Goal: Connect with others: Connect with others

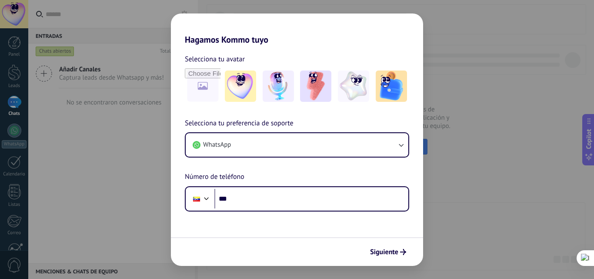
click at [458, 244] on div "Hagamos Kommo tuyo Selecciona tu avatar Selecciona tu preferencia de soporte Wh…" at bounding box center [297, 139] width 594 height 279
click at [325, 91] on img at bounding box center [315, 85] width 31 height 31
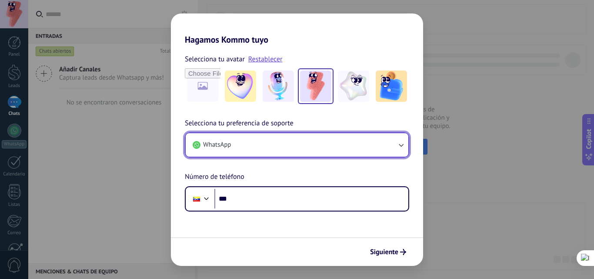
click at [337, 144] on button "WhatsApp" at bounding box center [297, 144] width 223 height 23
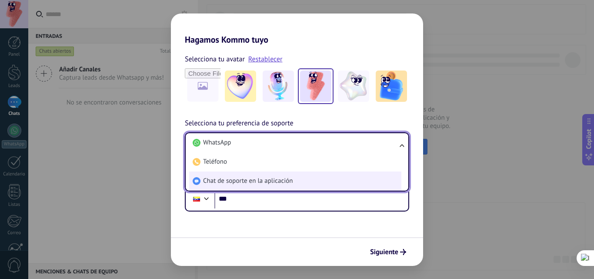
click at [263, 176] on li "Chat de soporte en la aplicación" at bounding box center [295, 180] width 212 height 19
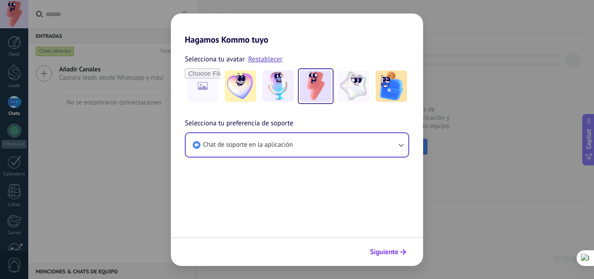
click at [392, 255] on span "Siguiente" at bounding box center [384, 252] width 28 height 6
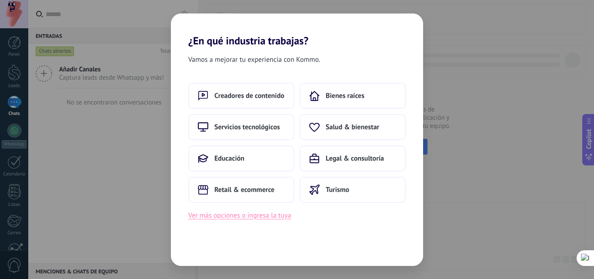
click at [266, 218] on button "Ver más opciones o ingresa la tuya" at bounding box center [239, 215] width 103 height 11
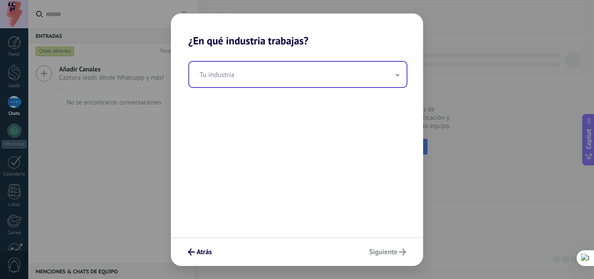
click at [242, 75] on input "text" at bounding box center [298, 74] width 218 height 25
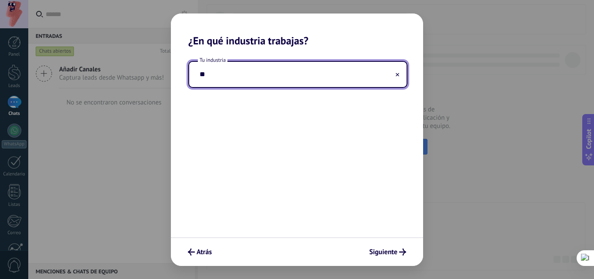
click at [241, 75] on input "**" at bounding box center [298, 74] width 218 height 25
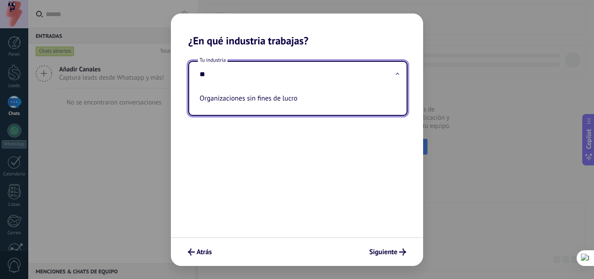
type input "*"
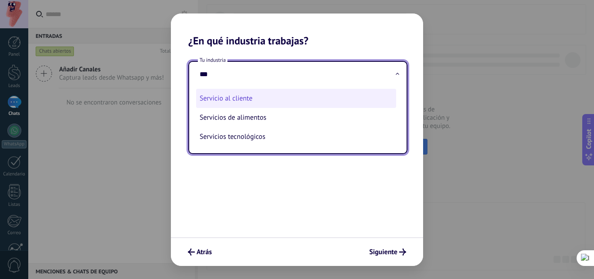
click at [283, 97] on li "Servicio al cliente" at bounding box center [296, 98] width 200 height 19
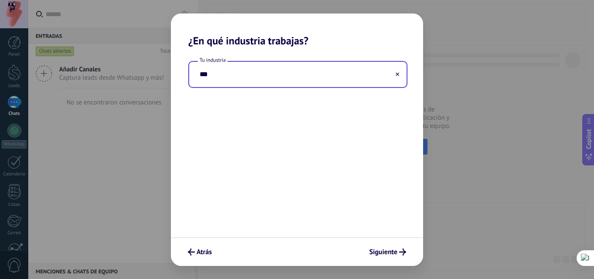
type input "**********"
click at [387, 249] on span "Siguiente" at bounding box center [383, 252] width 28 height 6
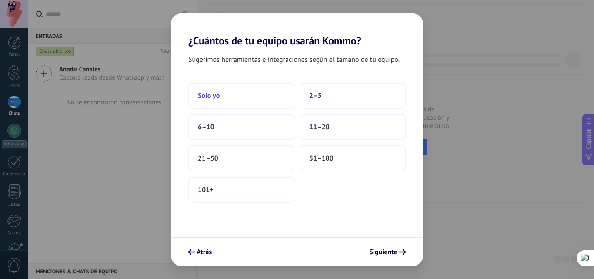
click at [255, 98] on button "Solo yo" at bounding box center [241, 96] width 106 height 26
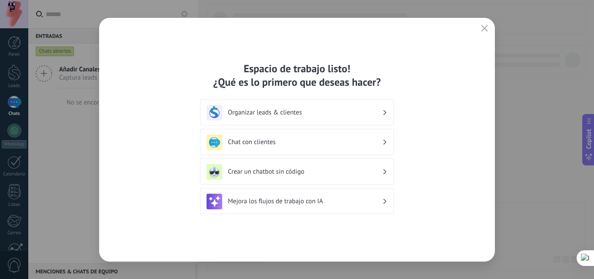
click at [389, 140] on div "Chat con clientes" at bounding box center [297, 142] width 194 height 26
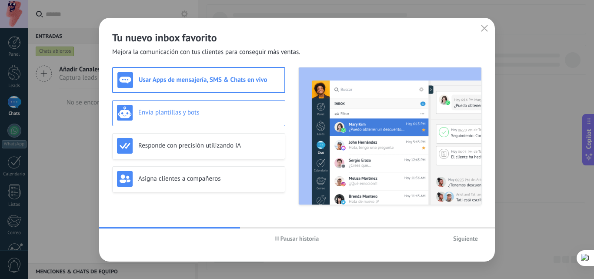
click at [220, 108] on div "Envía plantillas y bots" at bounding box center [199, 113] width 164 height 16
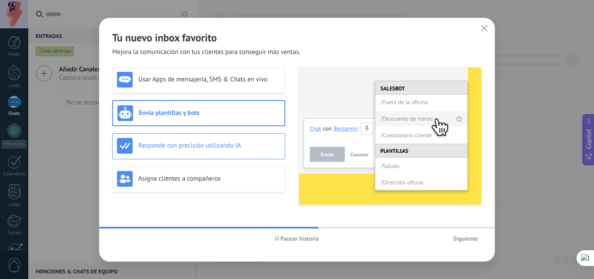
click at [208, 150] on div "Responde con precisión utilizando IA" at bounding box center [199, 146] width 164 height 16
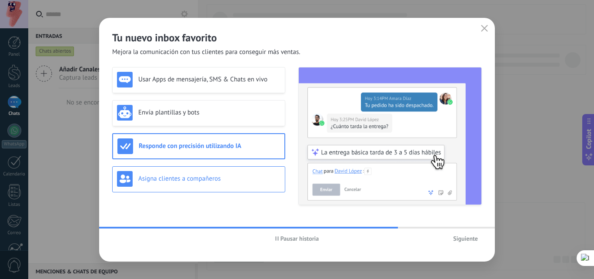
click at [203, 181] on h3 "Asigna clientes a compañeros" at bounding box center [209, 178] width 142 height 8
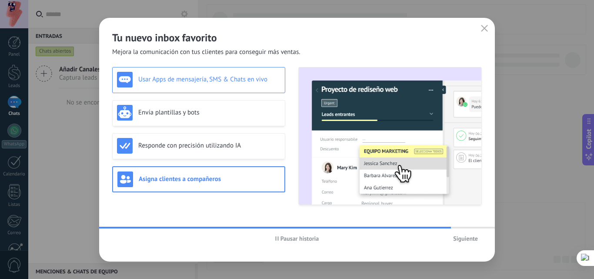
click at [216, 77] on h3 "Usar Apps de mensajería, SMS & Chats en vivo" at bounding box center [209, 79] width 142 height 8
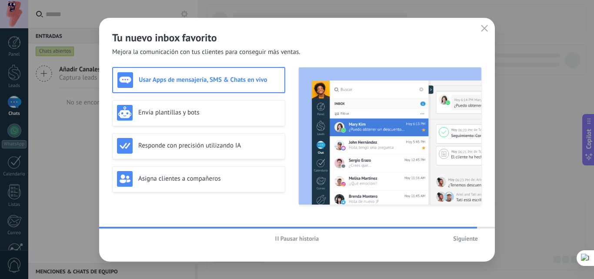
click at [472, 238] on span "Siguiente" at bounding box center [465, 238] width 25 height 6
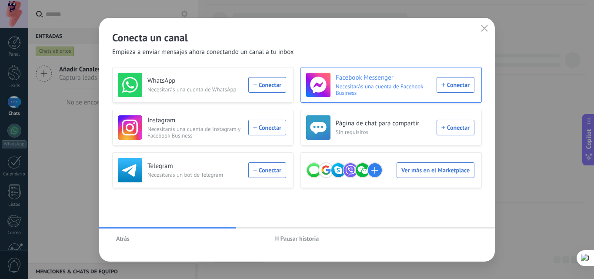
click at [459, 84] on div "Facebook Messenger Necesitarás una cuenta de Facebook Business Conectar" at bounding box center [390, 85] width 168 height 24
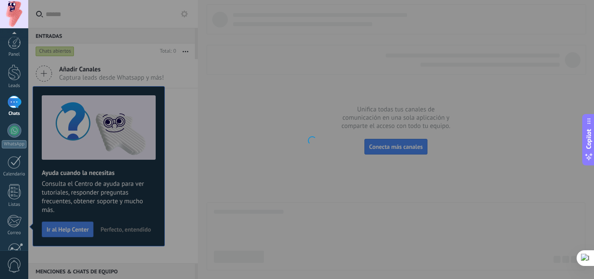
scroll to position [83, 0]
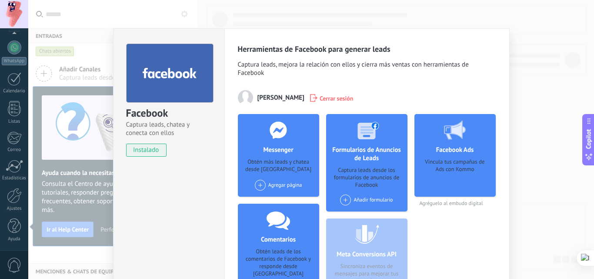
click at [390, 98] on div "Julio Cesar Cerrar sesión" at bounding box center [367, 97] width 258 height 15
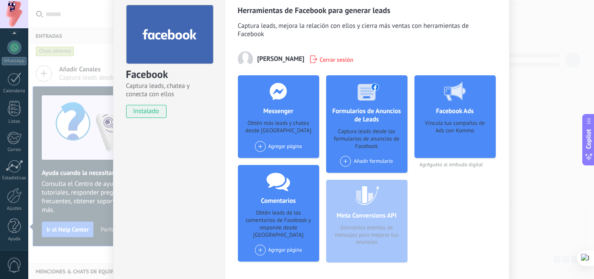
scroll to position [87, 0]
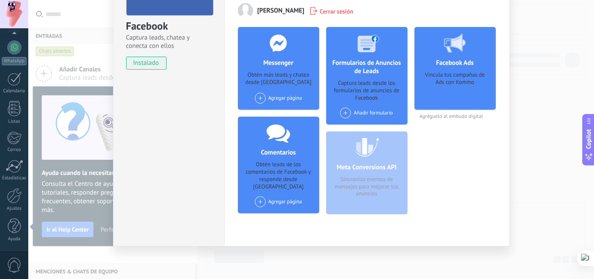
click at [263, 100] on span at bounding box center [260, 98] width 11 height 11
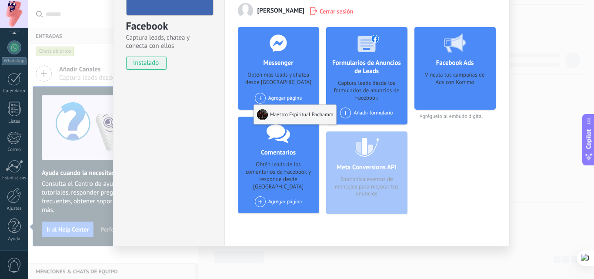
click at [276, 114] on div "Maestro Espiritual Pachamm" at bounding box center [295, 114] width 83 height 19
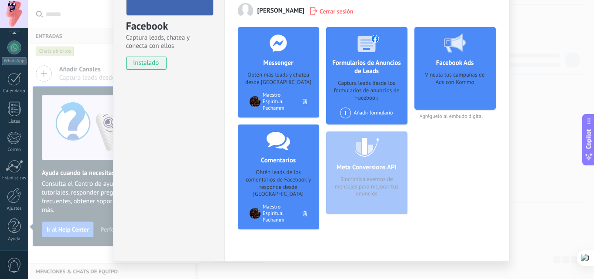
click at [345, 112] on span at bounding box center [345, 112] width 11 height 11
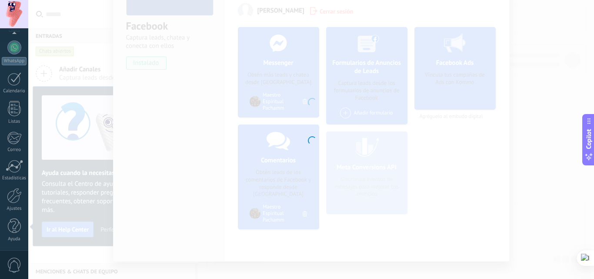
click at [334, 149] on div at bounding box center [311, 139] width 566 height 279
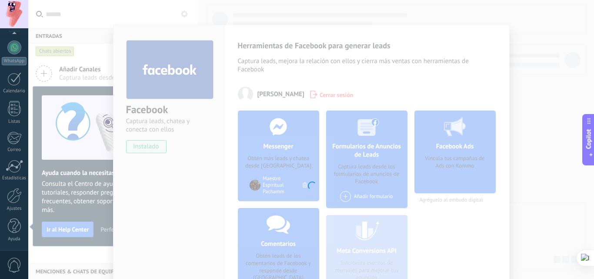
scroll to position [0, 0]
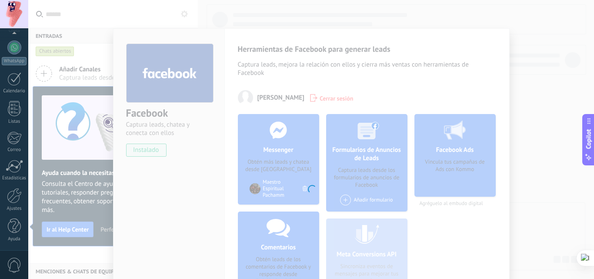
click at [312, 109] on div at bounding box center [311, 188] width 397 height 320
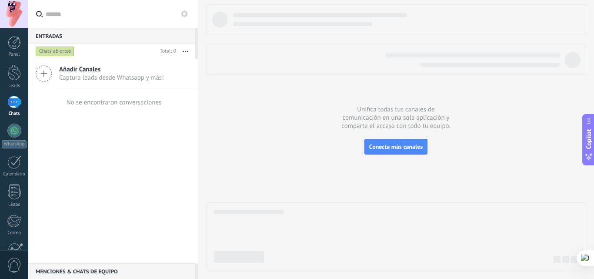
click at [291, 100] on div at bounding box center [396, 137] width 379 height 266
click at [13, 106] on div at bounding box center [14, 102] width 14 height 13
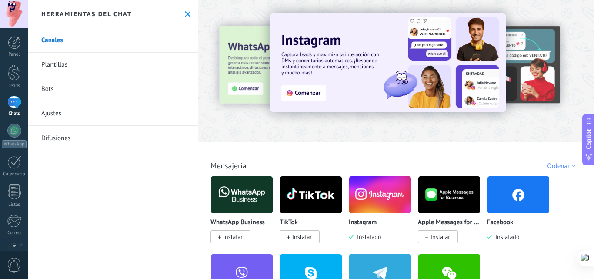
click at [91, 70] on link "Plantillas" at bounding box center [113, 65] width 170 height 24
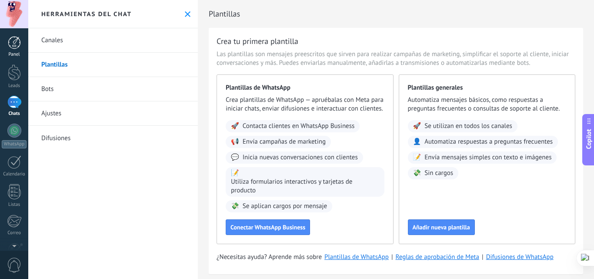
click at [17, 47] on div at bounding box center [14, 42] width 13 height 13
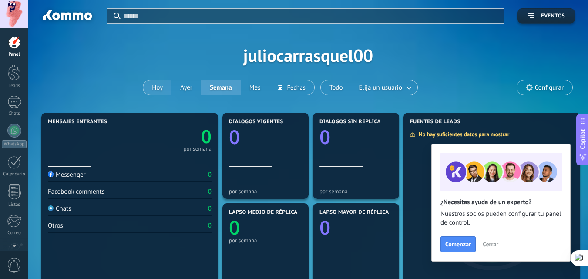
click at [157, 91] on button "Hoy" at bounding box center [157, 87] width 28 height 15
click at [12, 97] on div at bounding box center [14, 102] width 14 height 13
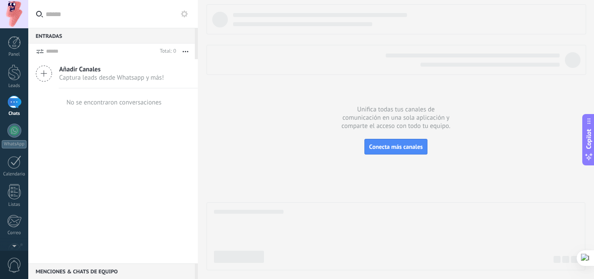
drag, startPoint x: 135, startPoint y: 118, endPoint x: 156, endPoint y: 120, distance: 21.4
click at [135, 118] on div "Añadir Canales Captura leads desde Whatsapp y más! No se encontraron conversaci…" at bounding box center [113, 161] width 170 height 204
click at [412, 151] on button "Conecta más canales" at bounding box center [396, 147] width 63 height 16
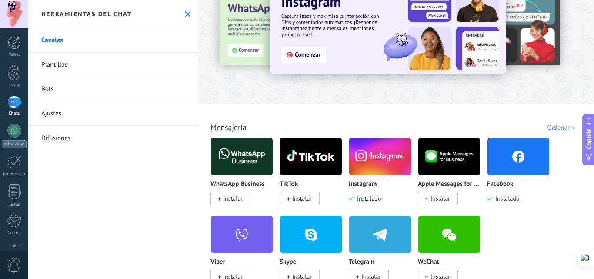
scroll to position [44, 0]
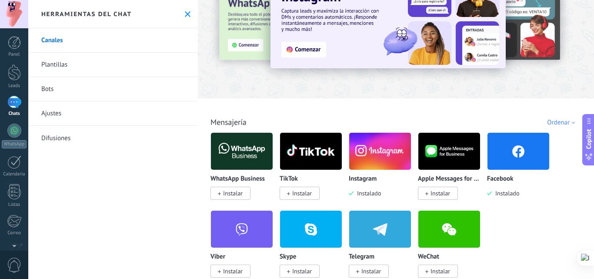
click at [371, 164] on img at bounding box center [380, 151] width 62 height 42
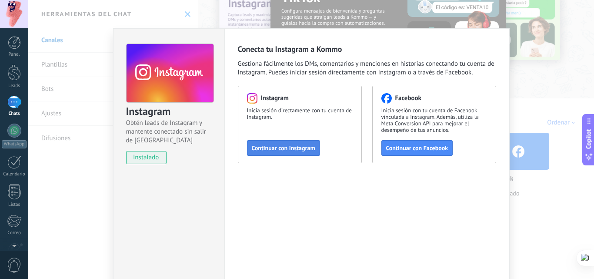
click at [294, 150] on span "Continuar con Instagram" at bounding box center [284, 148] width 64 height 6
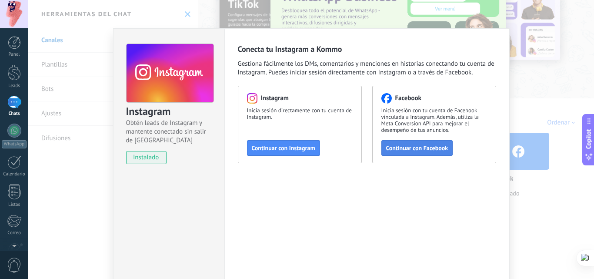
click at [423, 154] on button "Continuar con Facebook" at bounding box center [418, 148] width 72 height 16
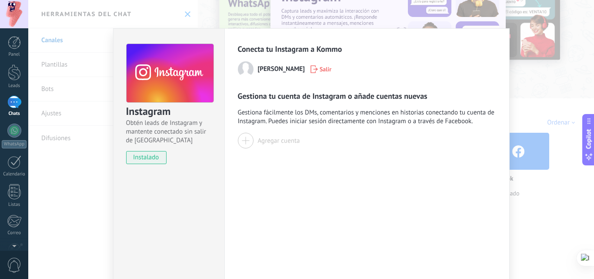
click at [286, 142] on div "Agregar cuenta" at bounding box center [279, 141] width 42 height 8
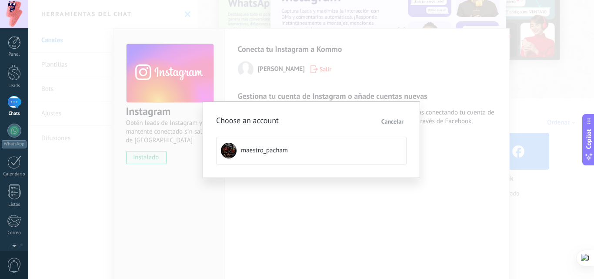
click at [323, 152] on button "maestro_pacham" at bounding box center [311, 151] width 191 height 28
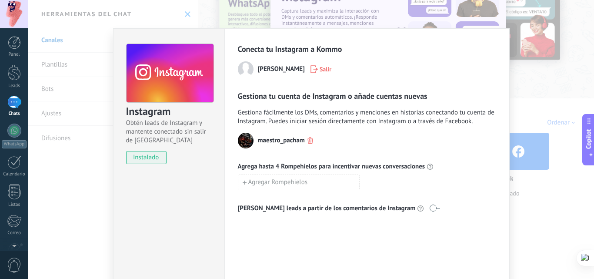
scroll to position [41, 0]
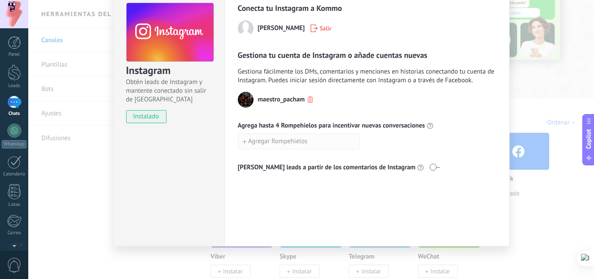
click at [271, 141] on span "Agregar Rompehielos" at bounding box center [278, 141] width 60 height 6
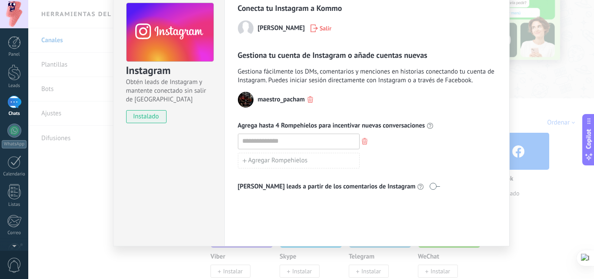
click at [337, 105] on div "maestro_pacham" at bounding box center [367, 100] width 258 height 16
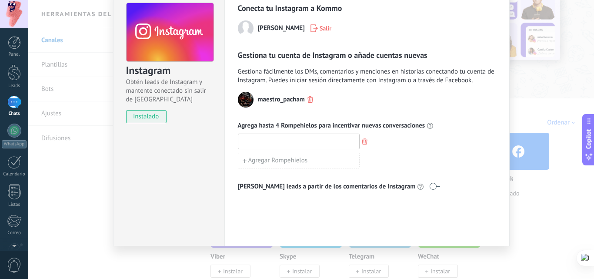
click at [287, 140] on input at bounding box center [298, 141] width 121 height 14
type input "**********"
click at [289, 157] on span "Agregar Rompehielos" at bounding box center [278, 160] width 60 height 6
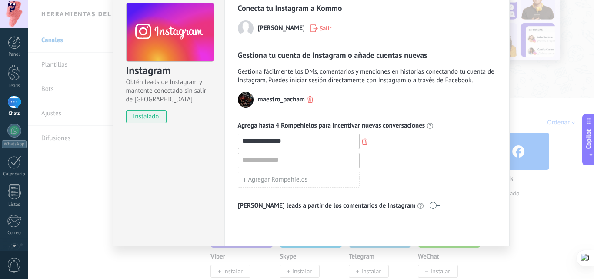
click at [287, 161] on input at bounding box center [298, 160] width 121 height 14
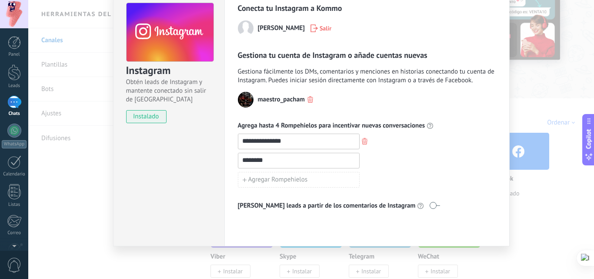
type input "********"
click at [398, 194] on div "**********" at bounding box center [367, 151] width 258 height 118
click at [322, 181] on button "Agregar Rompehielos" at bounding box center [299, 180] width 122 height 16
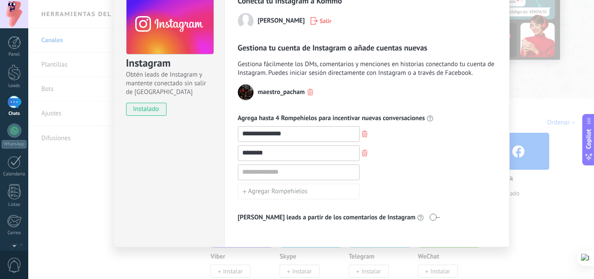
scroll to position [49, 0]
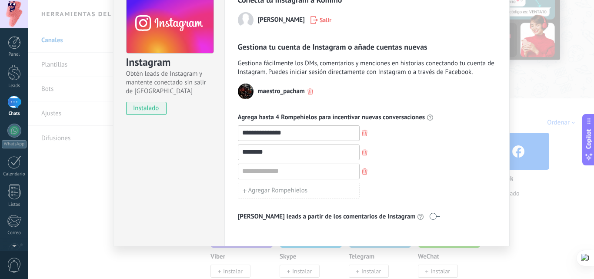
click at [429, 213] on span at bounding box center [434, 216] width 11 height 7
click at [429, 217] on span at bounding box center [434, 216] width 11 height 7
click at [365, 171] on use "button" at bounding box center [365, 171] width 6 height 7
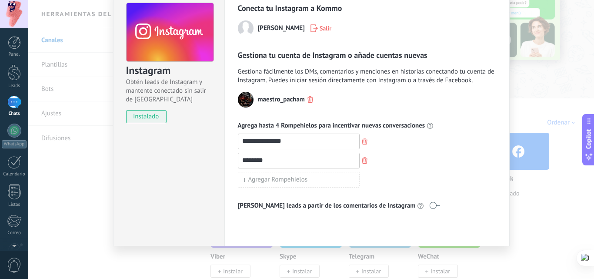
scroll to position [0, 0]
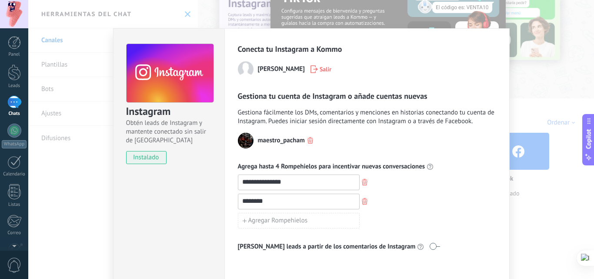
click at [521, 88] on div "**********" at bounding box center [311, 139] width 566 height 279
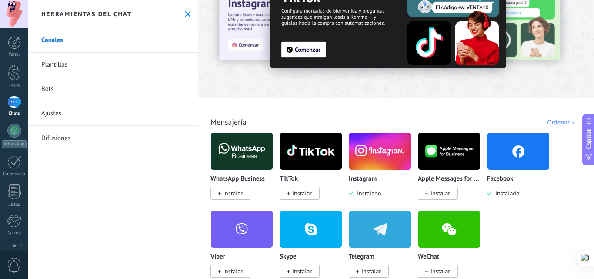
click at [383, 156] on img at bounding box center [380, 151] width 62 height 42
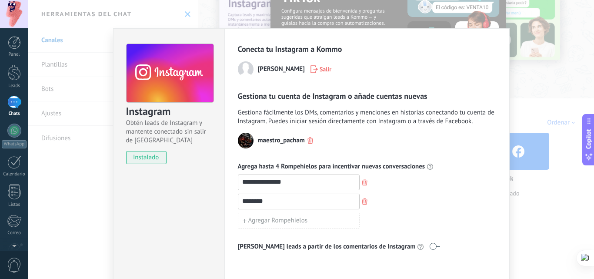
click at [355, 137] on div "maestro_pacham" at bounding box center [367, 141] width 258 height 16
click at [572, 73] on div "**********" at bounding box center [311, 139] width 566 height 279
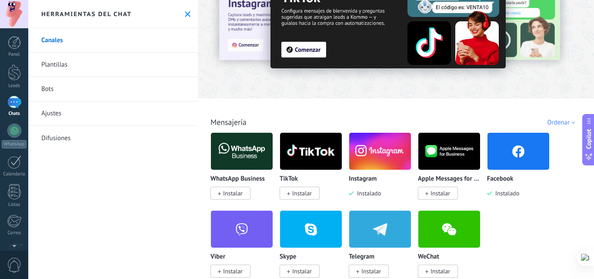
click at [519, 154] on img at bounding box center [519, 151] width 62 height 42
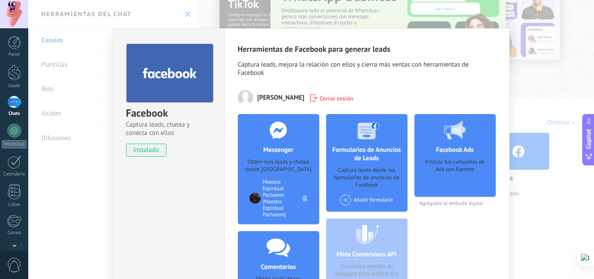
click at [445, 183] on div "Vincula tus campañas de Ads con Kommo" at bounding box center [455, 174] width 67 height 33
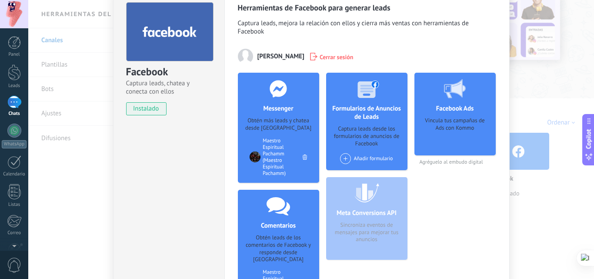
scroll to position [87, 0]
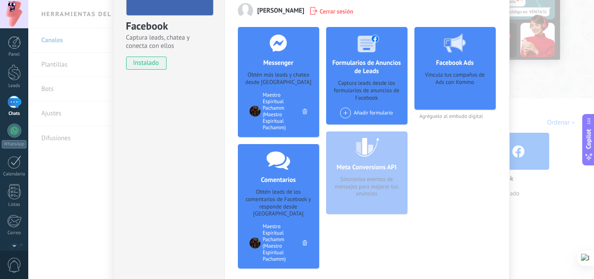
click at [360, 164] on div "Meta Conversions API Sincroniza eventos de mensajes para mejorar tus anuncios" at bounding box center [366, 172] width 81 height 83
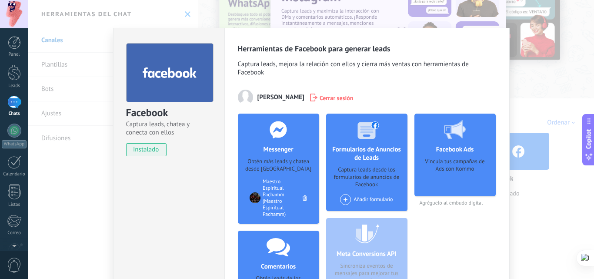
scroll to position [0, 0]
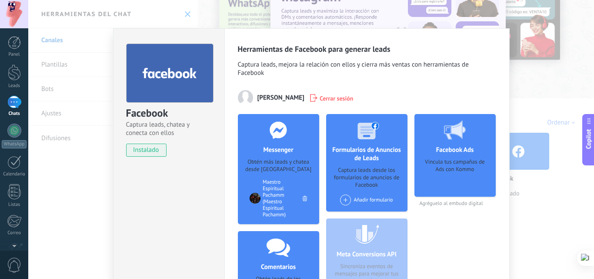
click at [241, 17] on div "Facebook Captura leads, chatea y conecta con ellos instalado Desinstalar Herram…" at bounding box center [311, 139] width 566 height 279
